Goal: Information Seeking & Learning: Learn about a topic

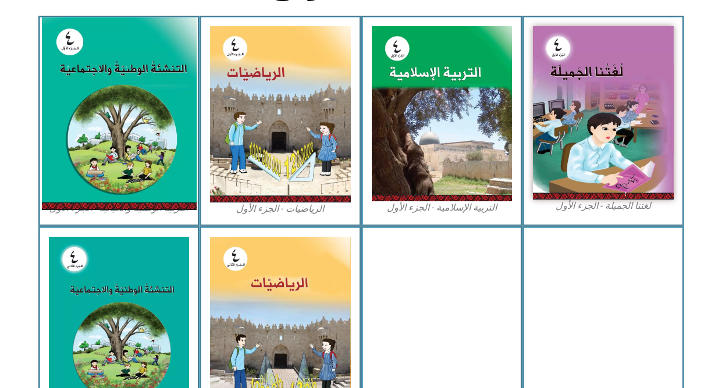
scroll to position [582, 0]
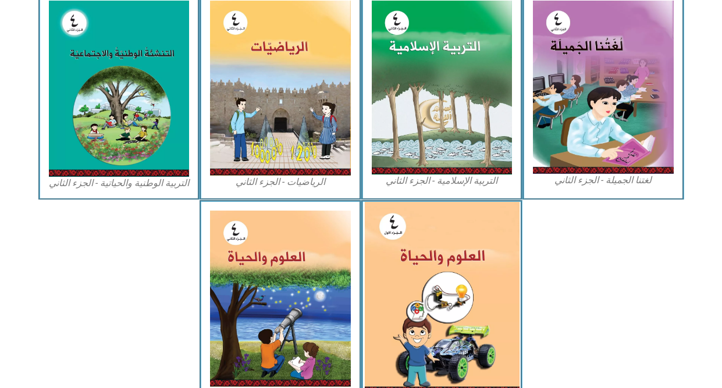
click at [432, 327] on img at bounding box center [441, 298] width 155 height 192
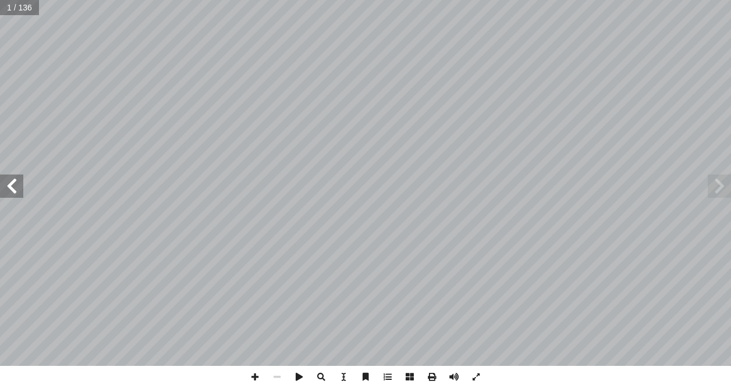
click at [12, 186] on span at bounding box center [11, 186] width 23 height 23
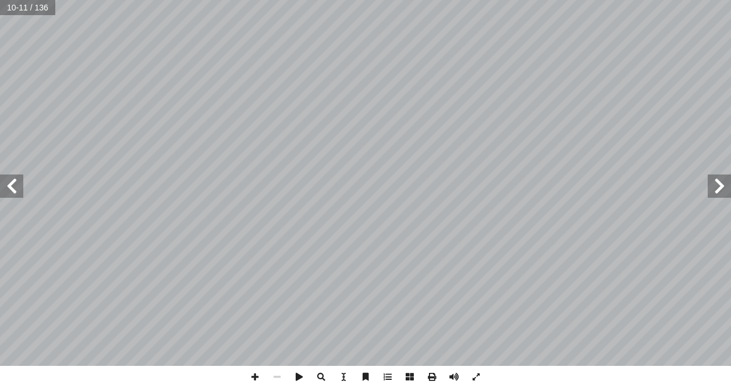
click at [12, 186] on span at bounding box center [11, 186] width 23 height 23
click at [719, 182] on span at bounding box center [719, 186] width 23 height 23
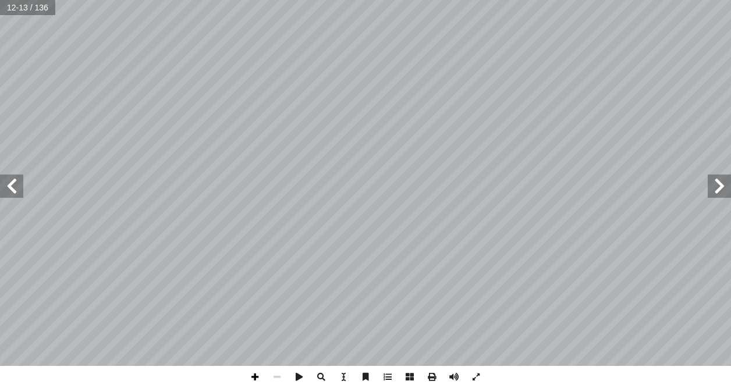
click at [257, 378] on span at bounding box center [255, 377] width 22 height 22
click at [13, 197] on span at bounding box center [11, 186] width 23 height 23
click at [347, 0] on html "الصفحة الرئيسية الصف الأول الصف الثاني الصف الثالث الصف الرابع الصف الخامس الصف…" at bounding box center [365, 53] width 731 height 106
